Goal: Information Seeking & Learning: Learn about a topic

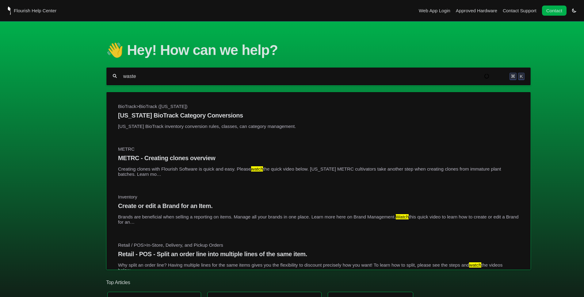
type input "waste"
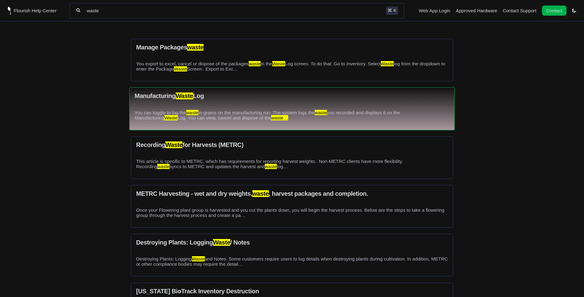
click at [197, 95] on h3 "Manufacturing Waste Log" at bounding box center [292, 96] width 315 height 7
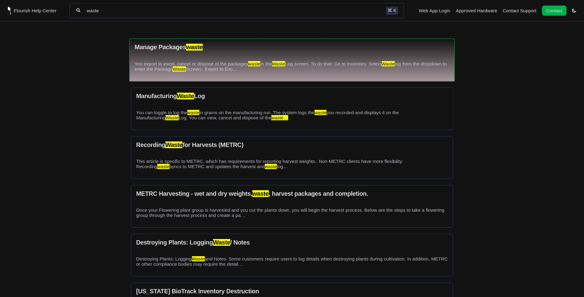
click at [268, 67] on p "You export to excel, cancel or dispose of the packages waste in the Waste Log s…" at bounding box center [292, 66] width 315 height 10
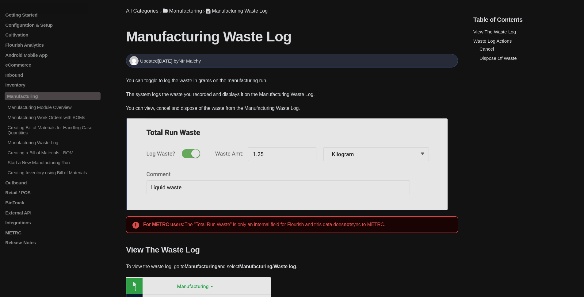
scroll to position [23, 0]
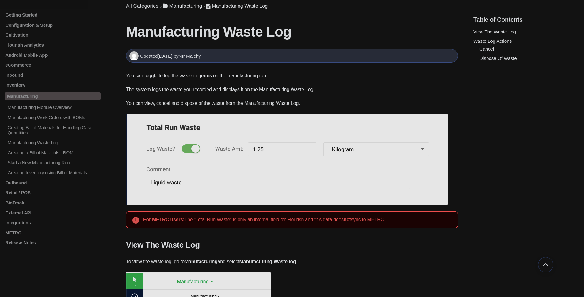
click at [218, 62] on section "Updated 2 years ago by NIr Malchy" at bounding box center [292, 55] width 332 height 13
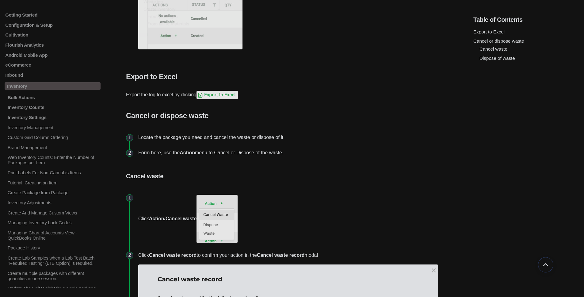
scroll to position [340, 0]
